Goal: Navigation & Orientation: Find specific page/section

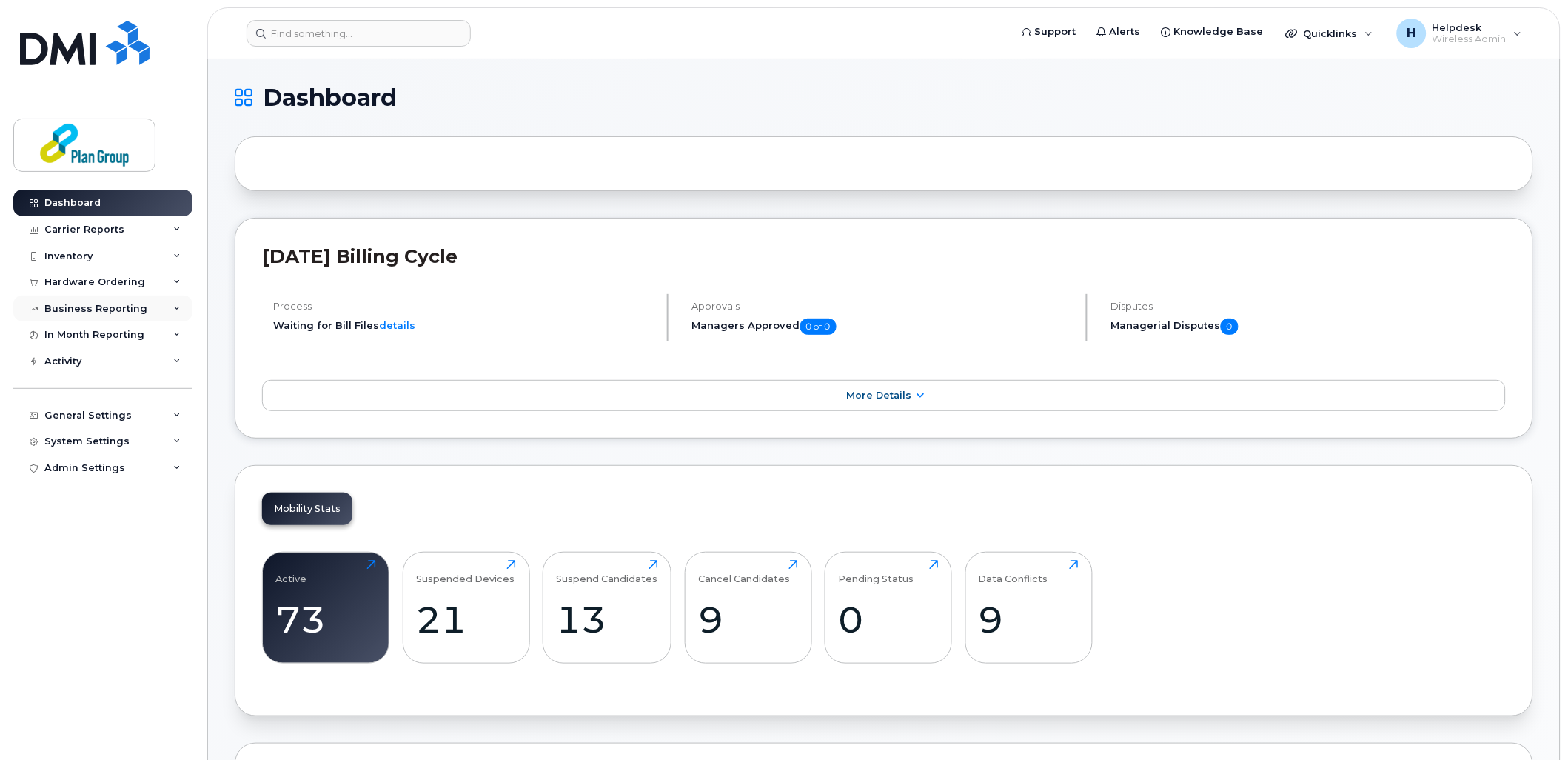
click at [84, 310] on div "Business Reporting" at bounding box center [96, 309] width 103 height 12
click at [80, 224] on div "Carrier Reports" at bounding box center [84, 230] width 80 height 12
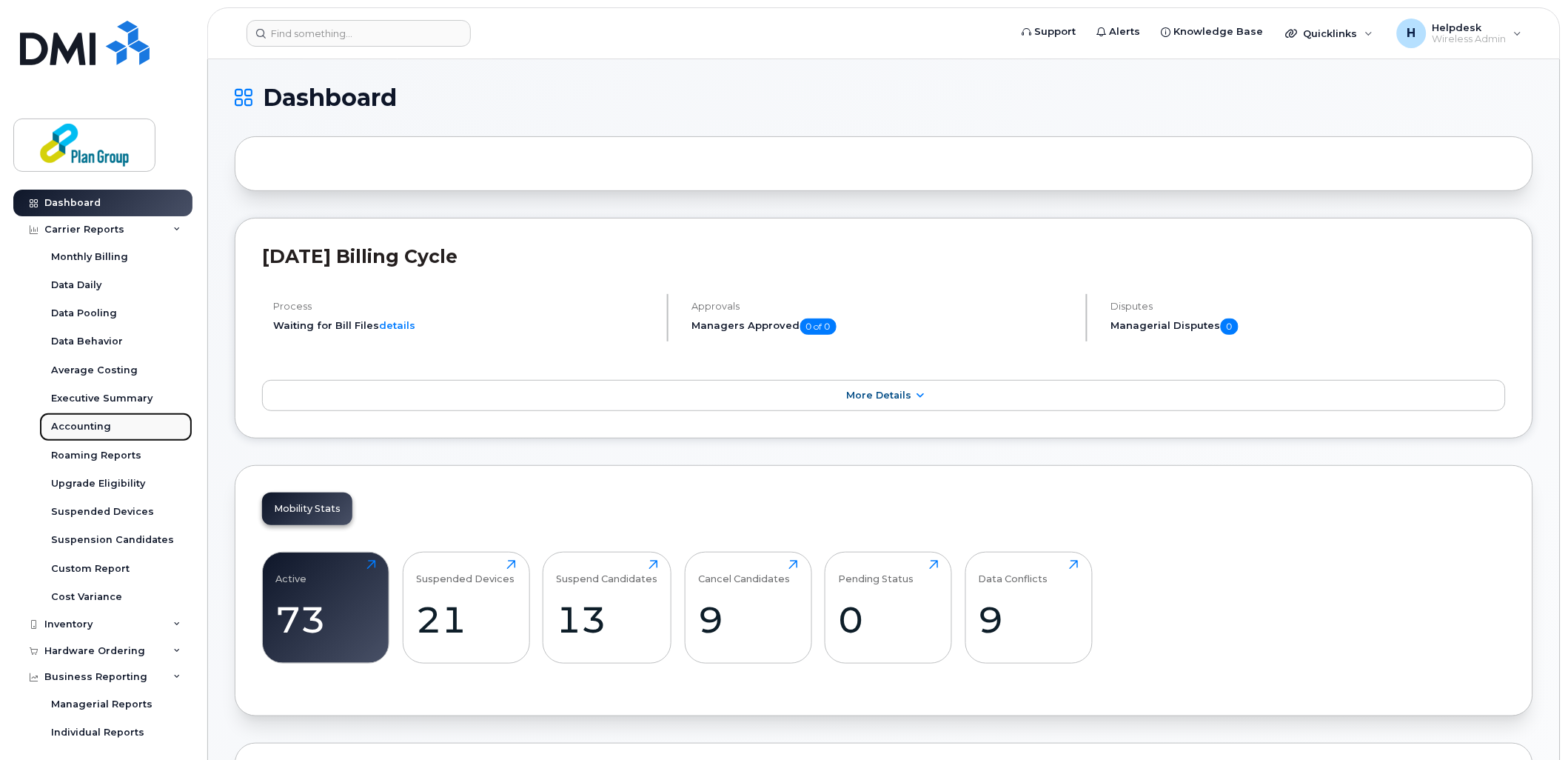
click at [72, 427] on div "Accounting" at bounding box center [81, 426] width 60 height 13
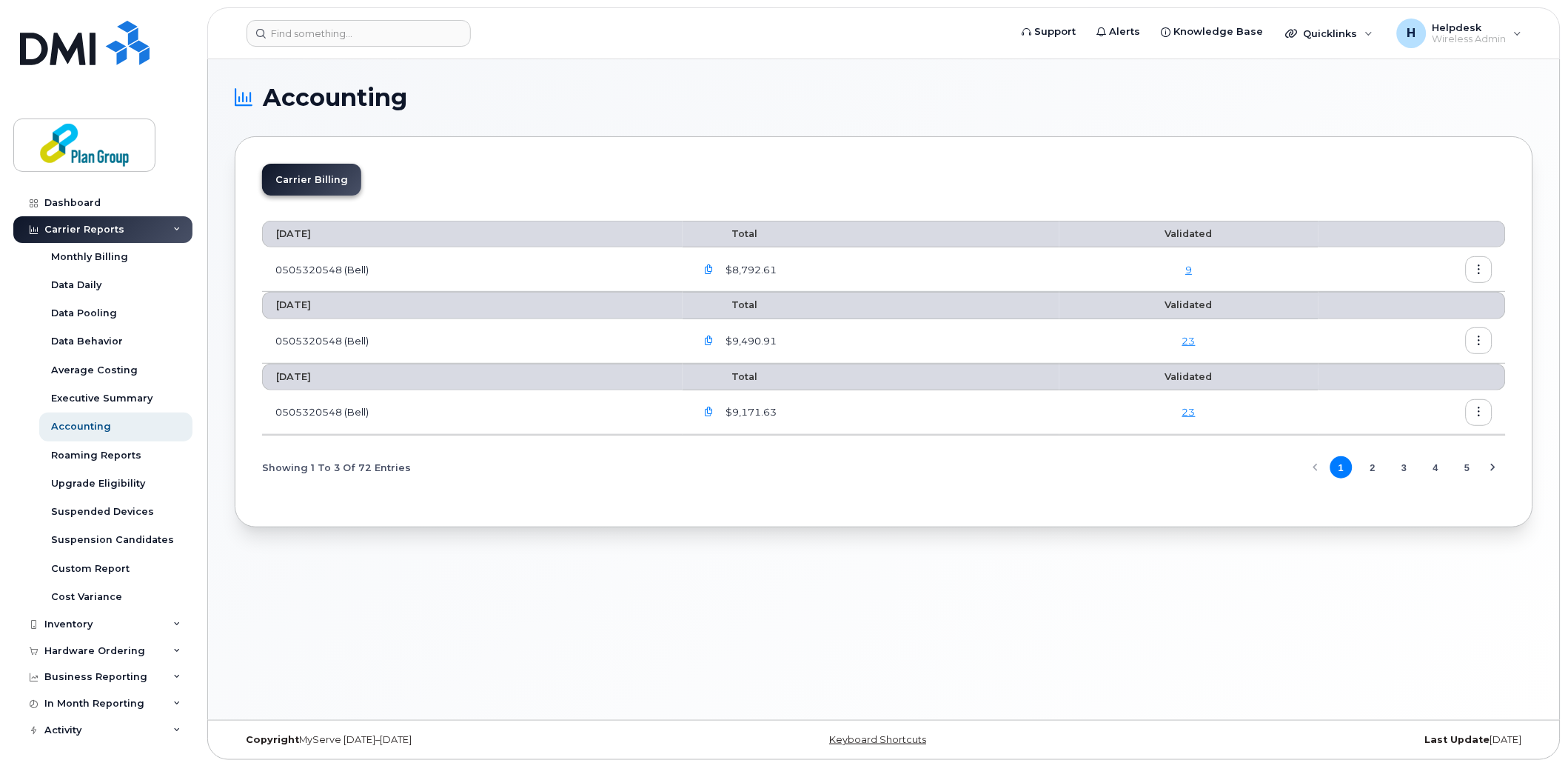
click at [97, 231] on div "Carrier Reports" at bounding box center [84, 230] width 80 height 12
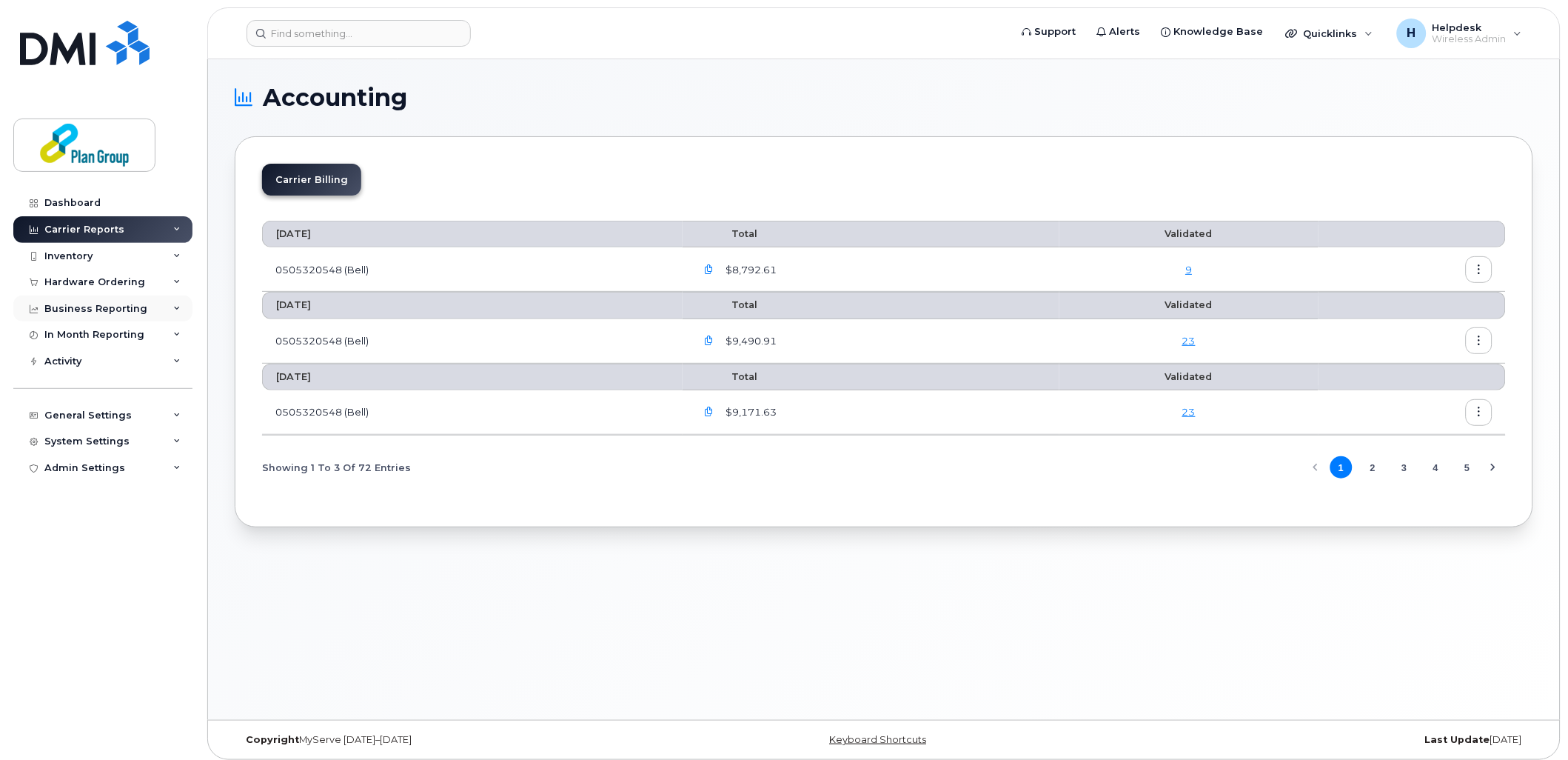
click at [102, 307] on div "Business Reporting" at bounding box center [96, 309] width 103 height 12
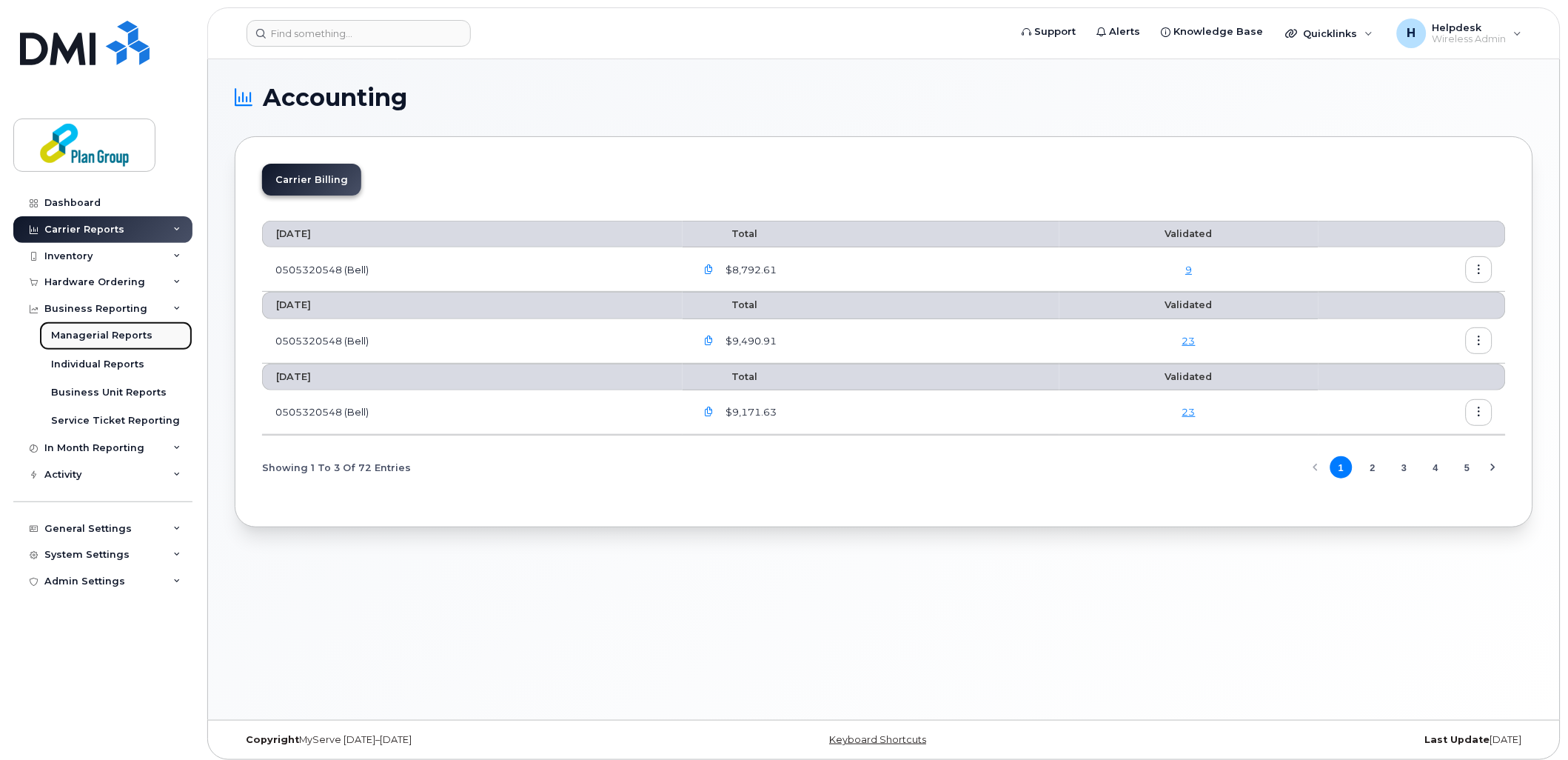
click at [104, 339] on div "Managerial Reports" at bounding box center [102, 335] width 102 height 13
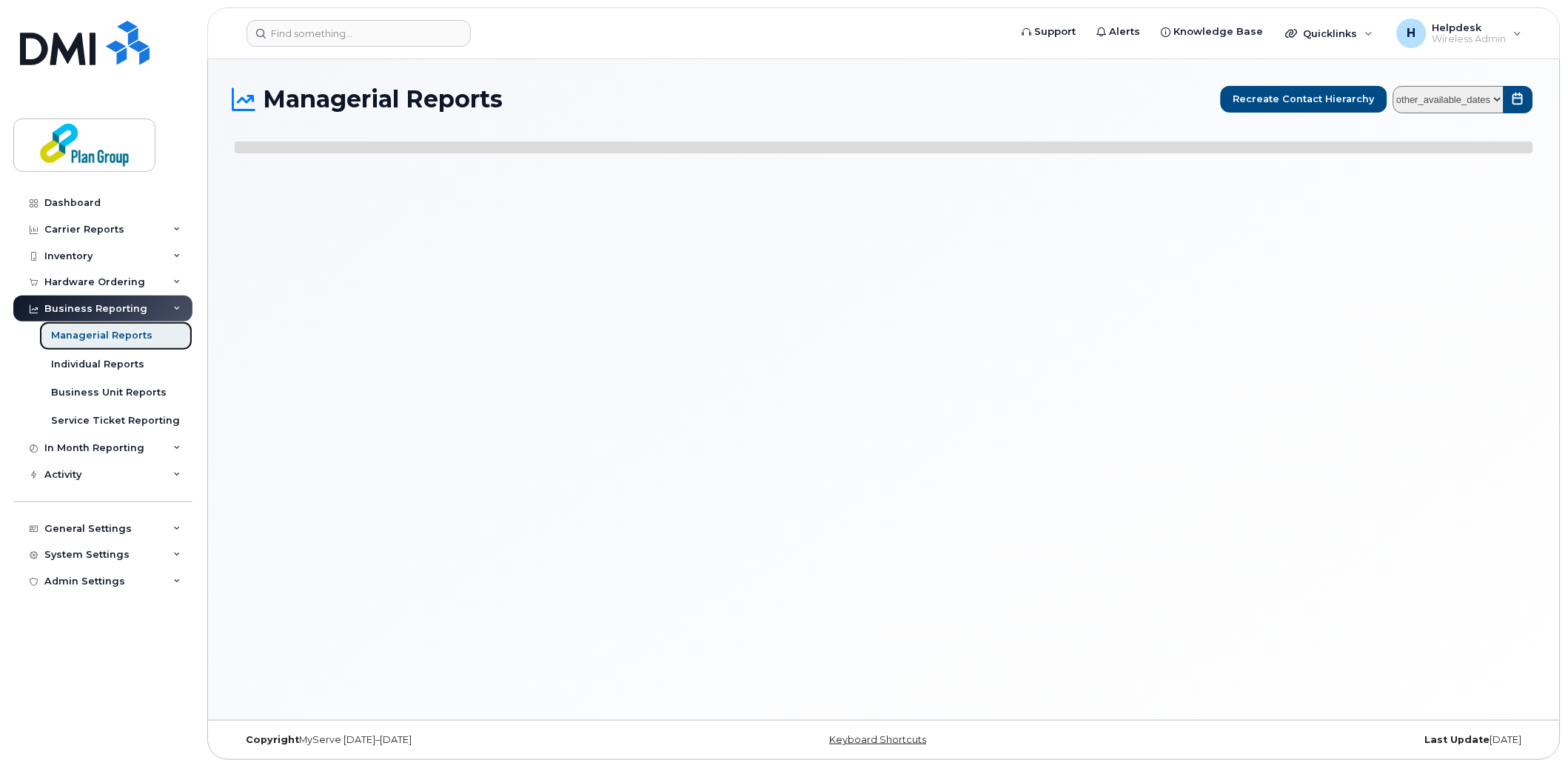
select select
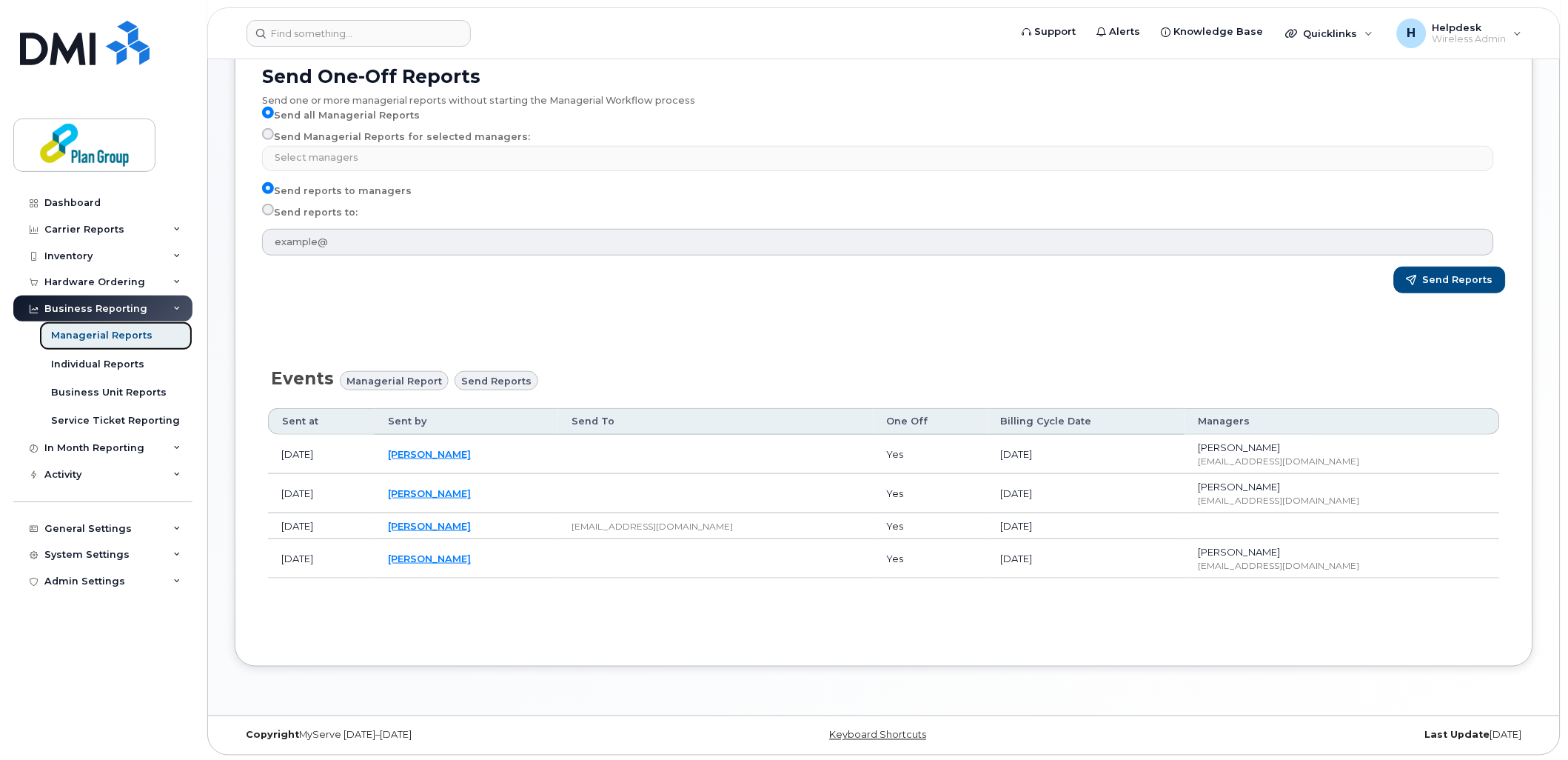
scroll to position [203, 0]
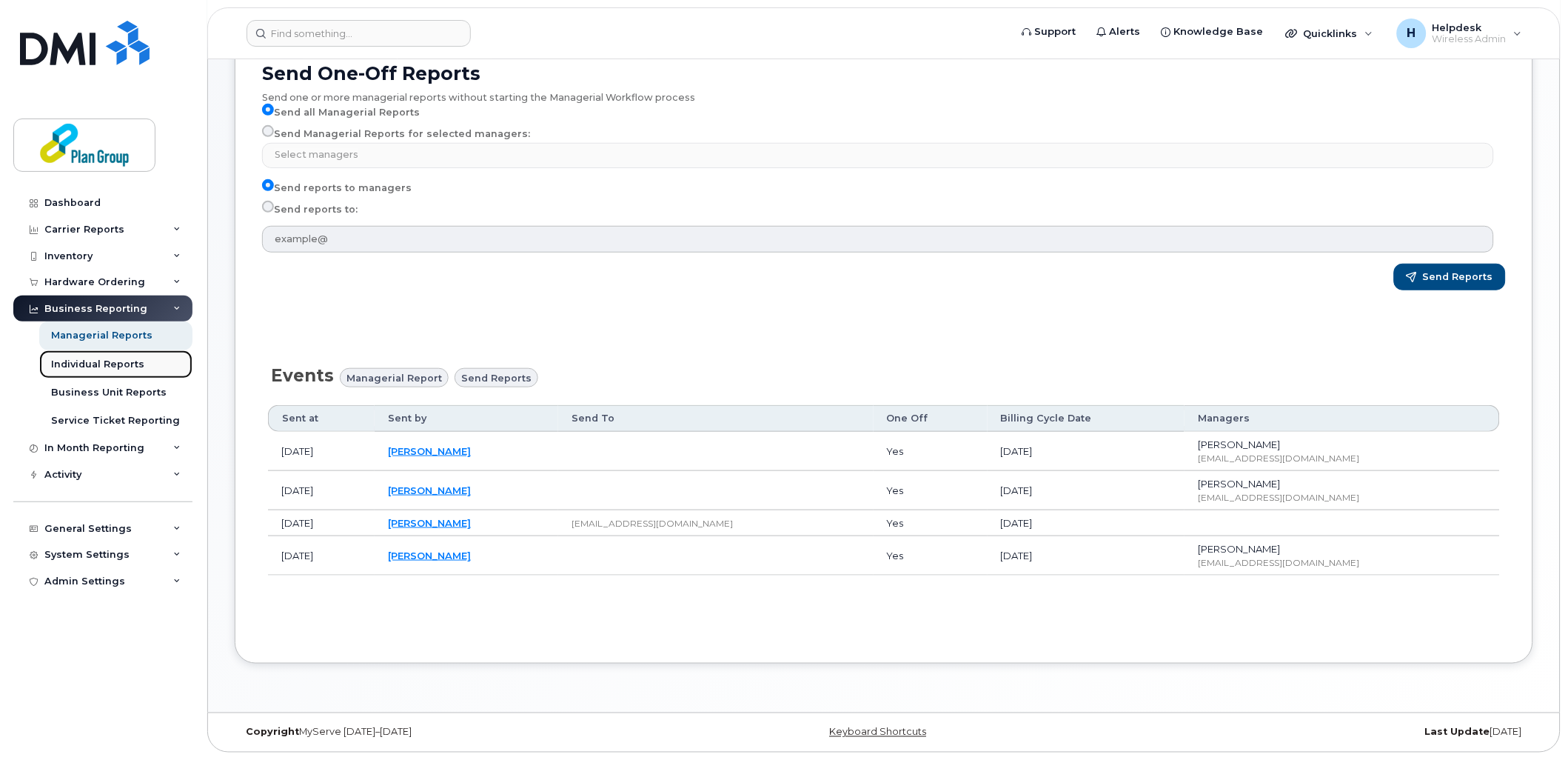
click at [72, 366] on div "Individual Reports" at bounding box center [97, 365] width 93 height 13
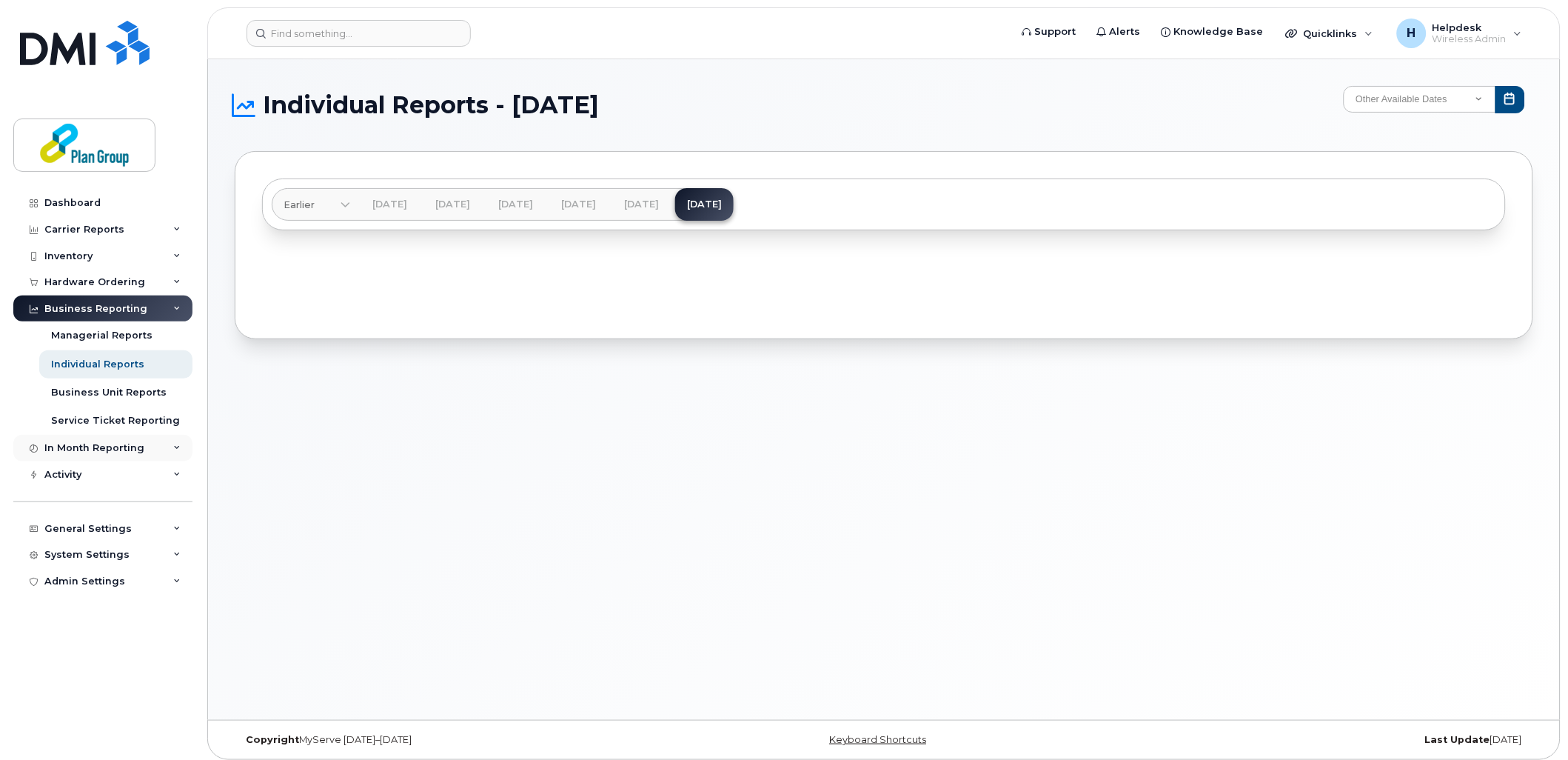
click at [91, 443] on div "In Month Reporting" at bounding box center [94, 448] width 100 height 12
click at [108, 637] on div "System Settings" at bounding box center [87, 639] width 85 height 12
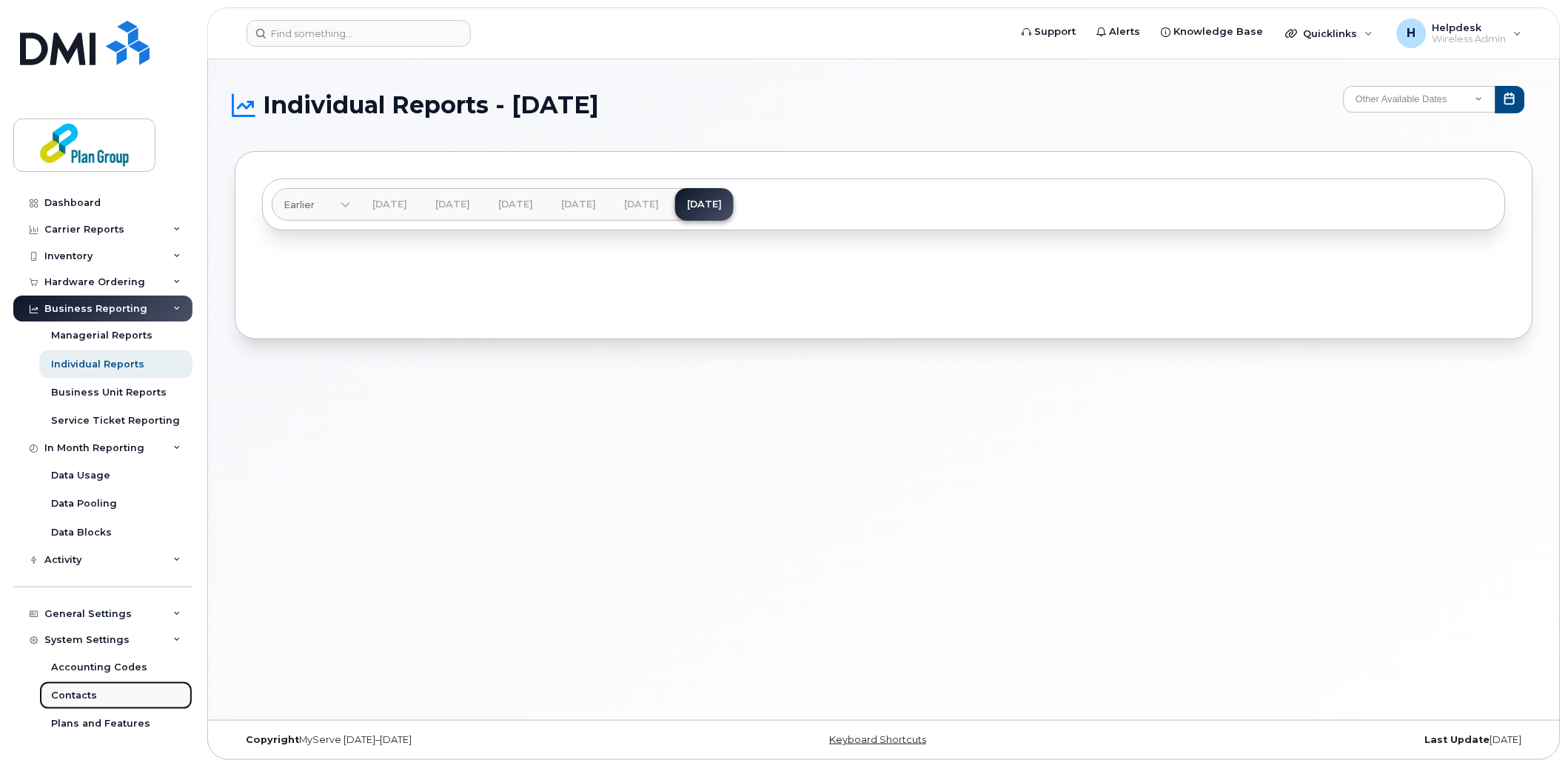
click at [127, 687] on link "Contacts" at bounding box center [116, 695] width 153 height 28
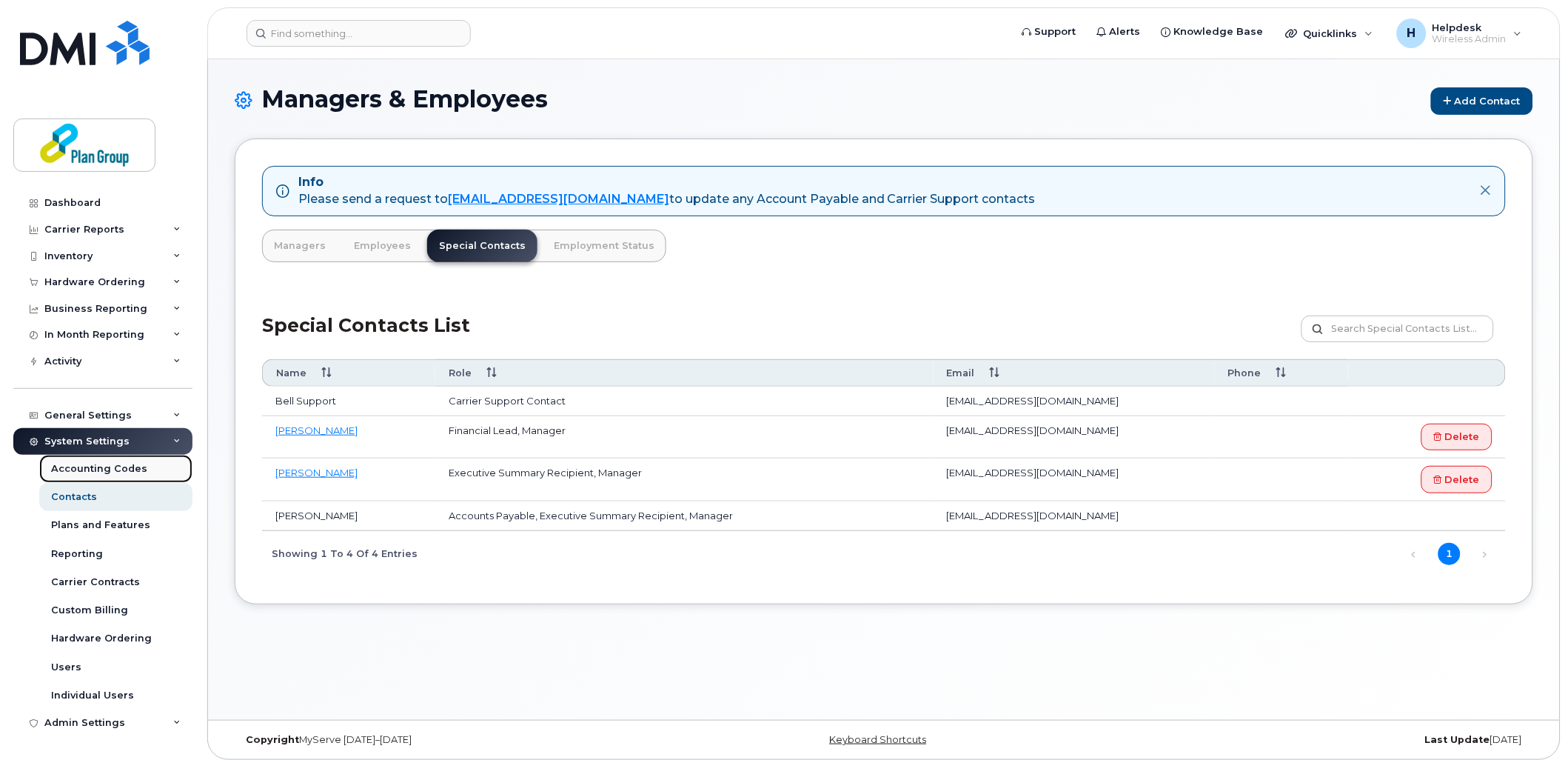
click at [74, 471] on div "Accounting Codes" at bounding box center [99, 469] width 97 height 13
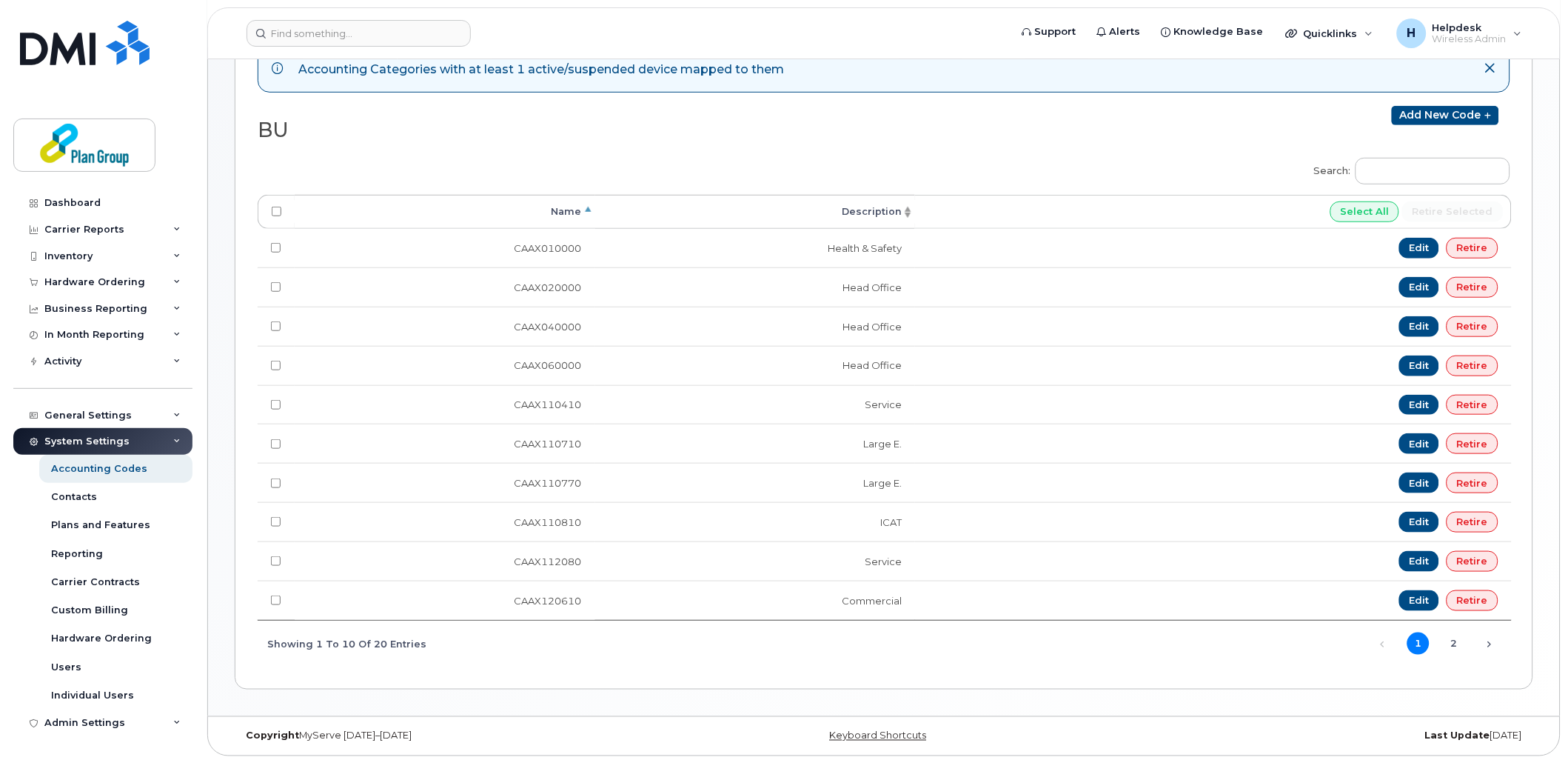
scroll to position [198, 0]
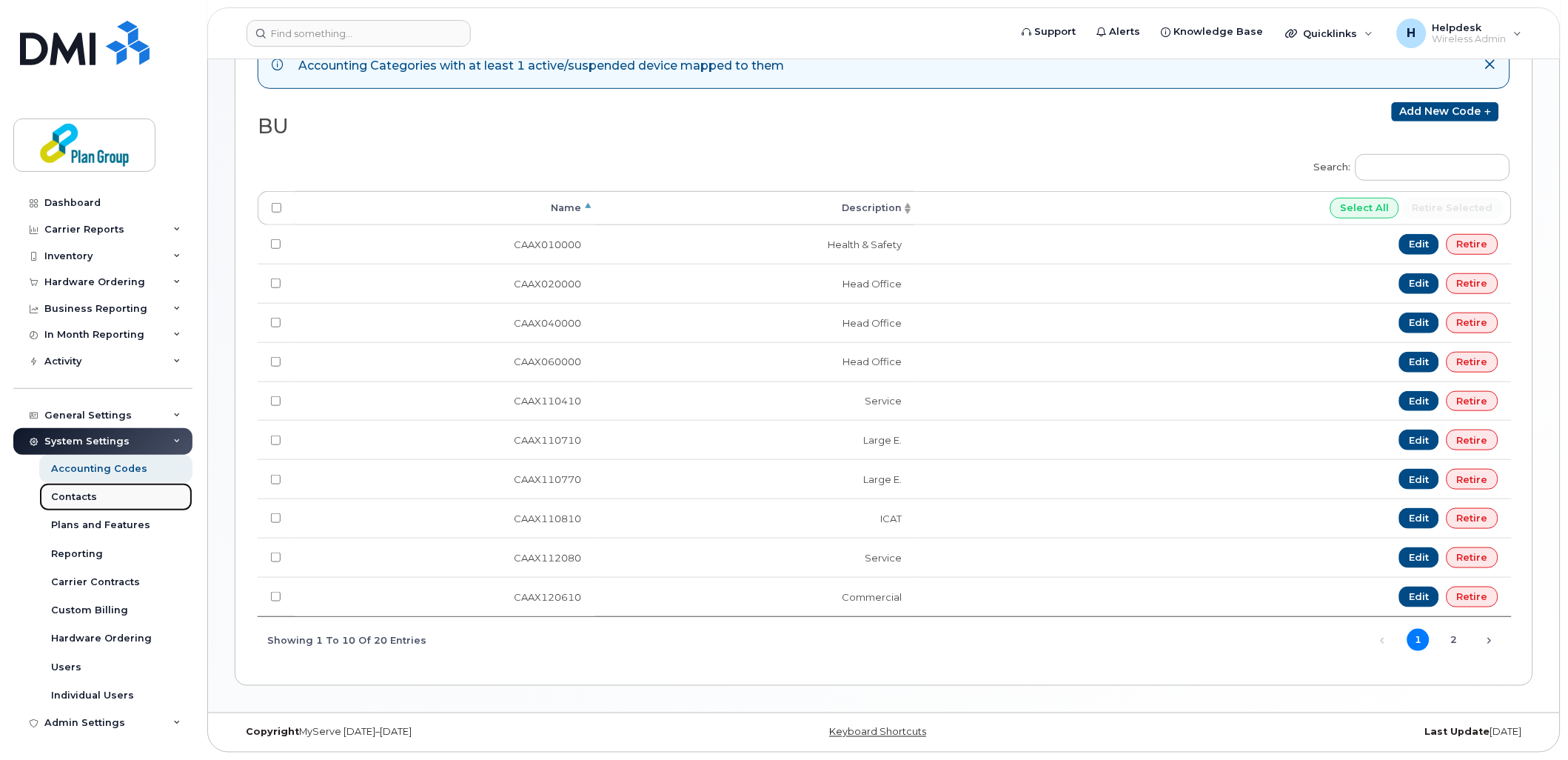
click at [84, 499] on div "Contacts" at bounding box center [73, 497] width 46 height 13
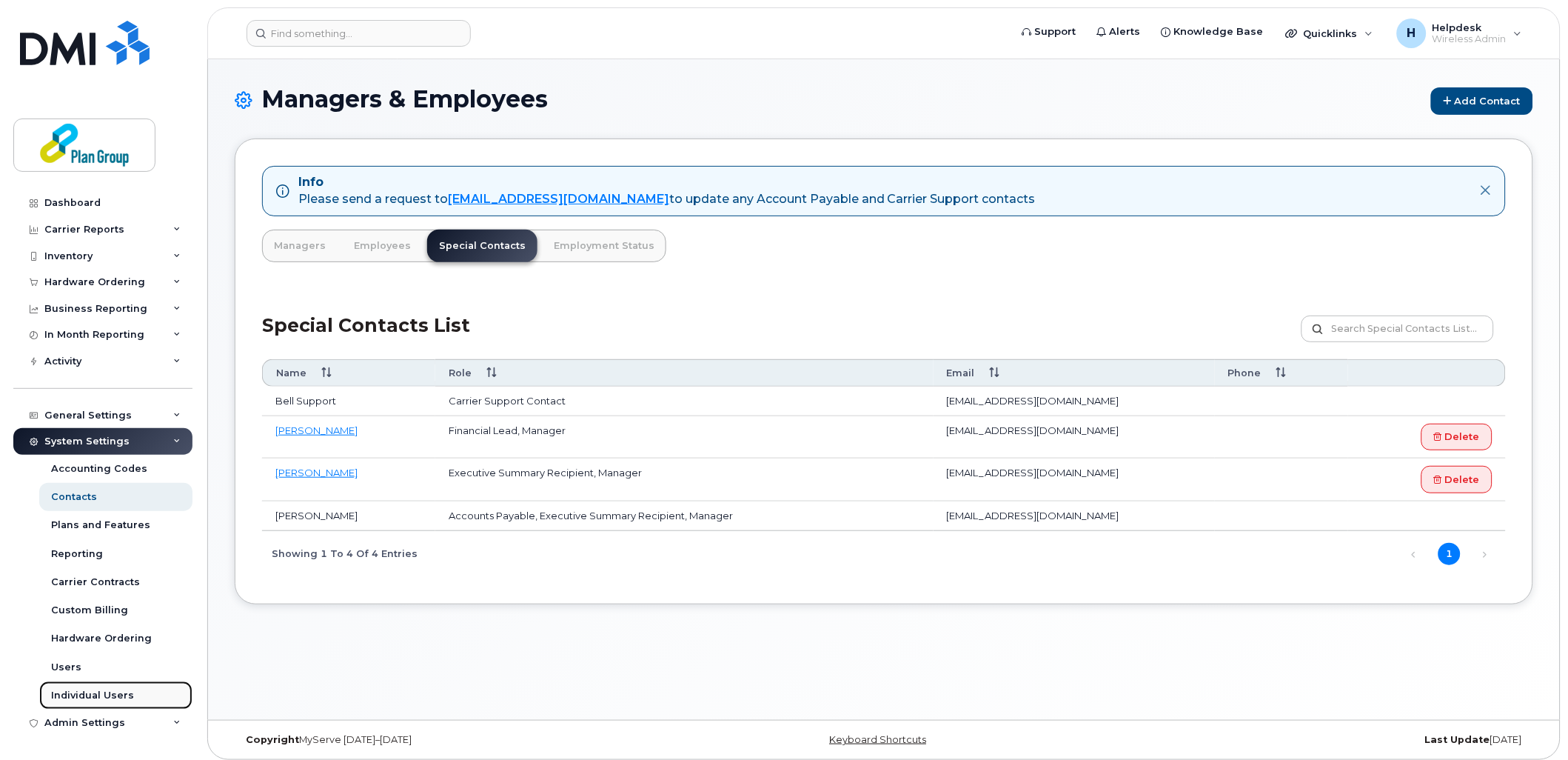
click at [53, 699] on div "Individual Users" at bounding box center [92, 695] width 83 height 13
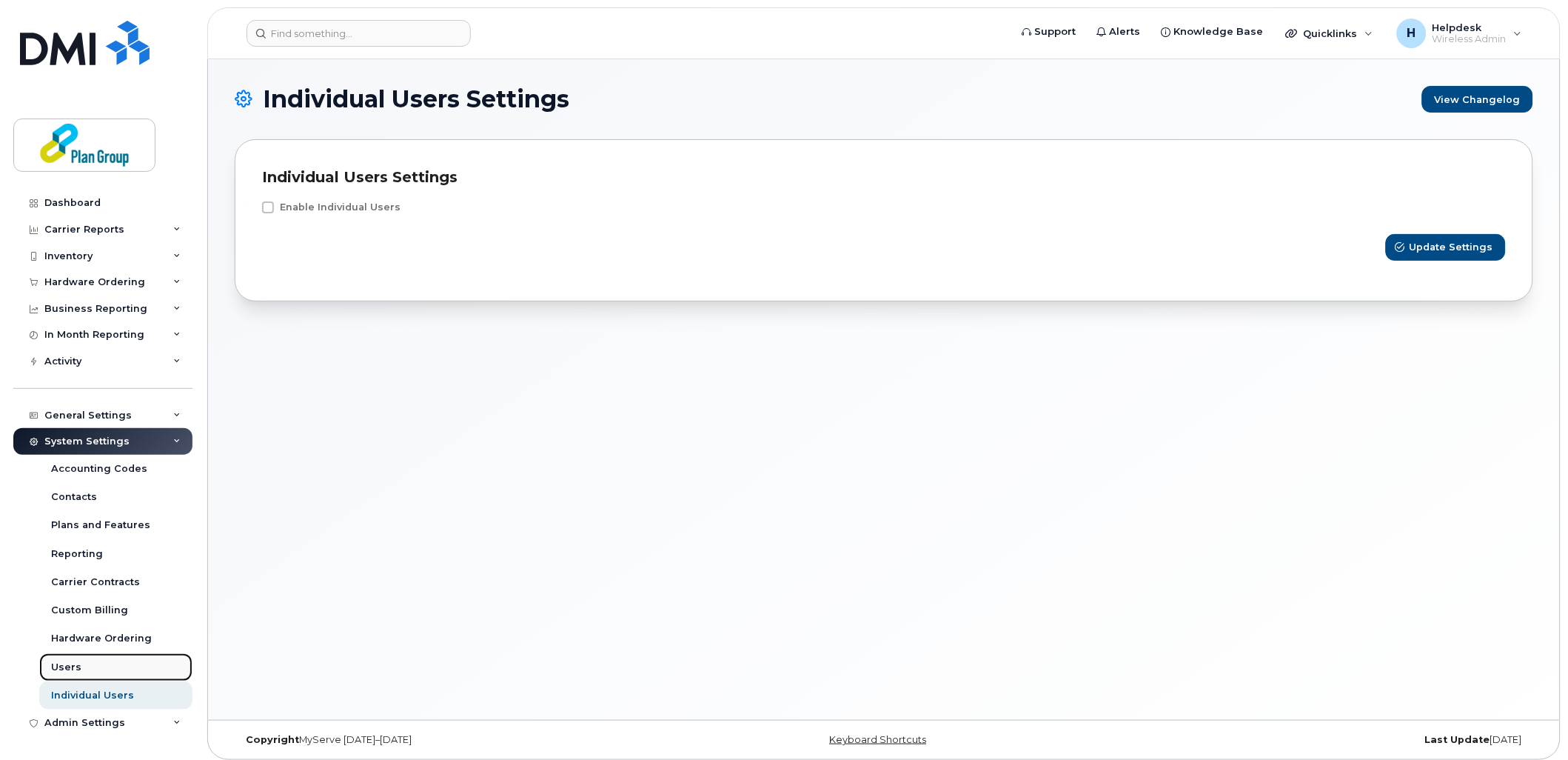
click at [89, 668] on link "Users" at bounding box center [116, 668] width 153 height 28
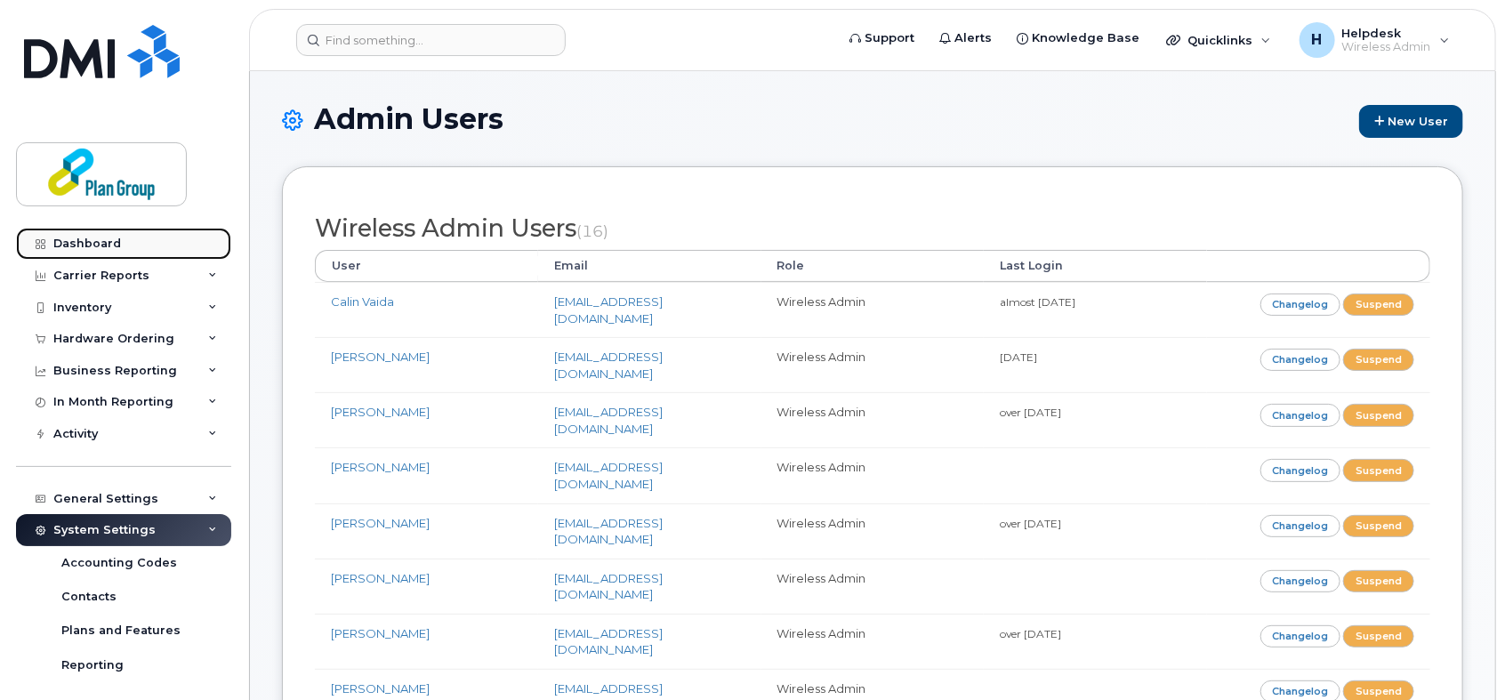
click at [85, 244] on div "Dashboard" at bounding box center [87, 244] width 68 height 14
